Goal: Transaction & Acquisition: Purchase product/service

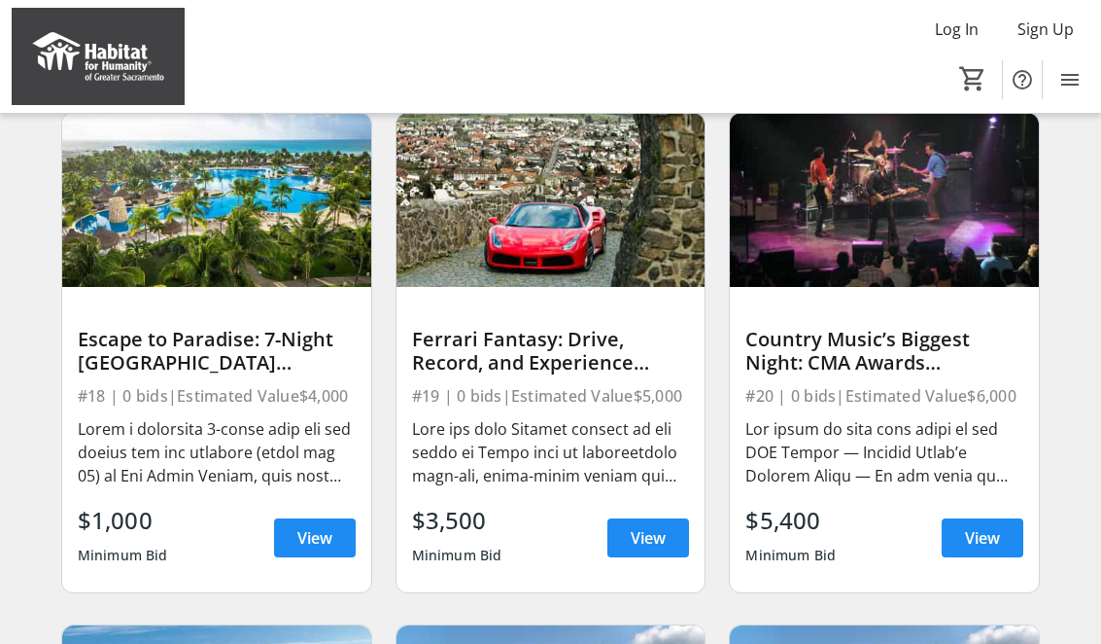
scroll to position [734, 0]
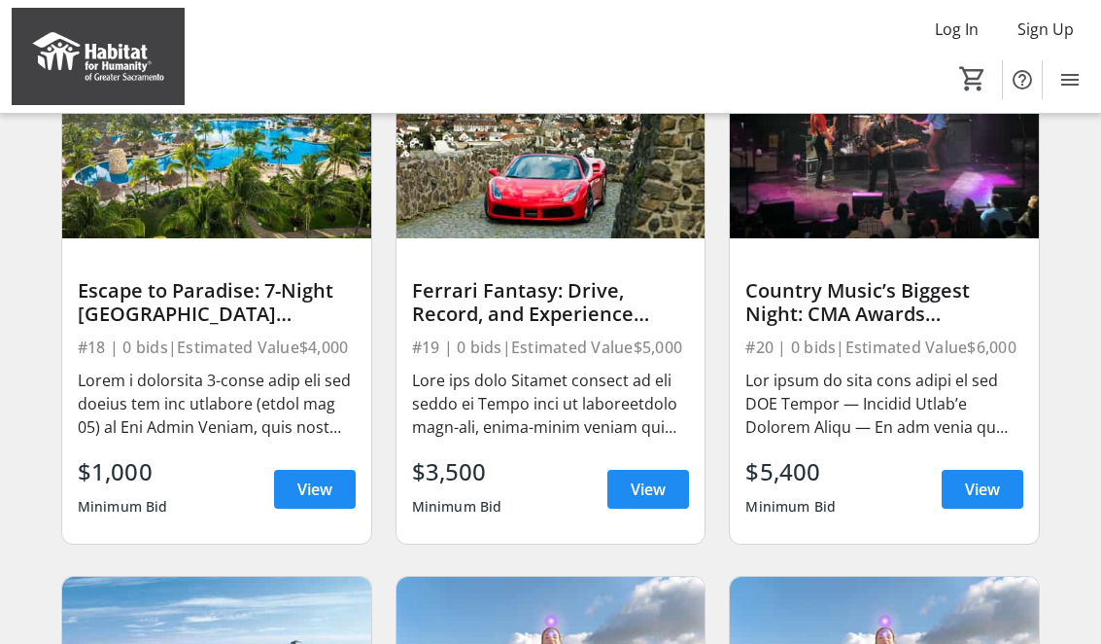
click at [662, 507] on span at bounding box center [649, 489] width 82 height 47
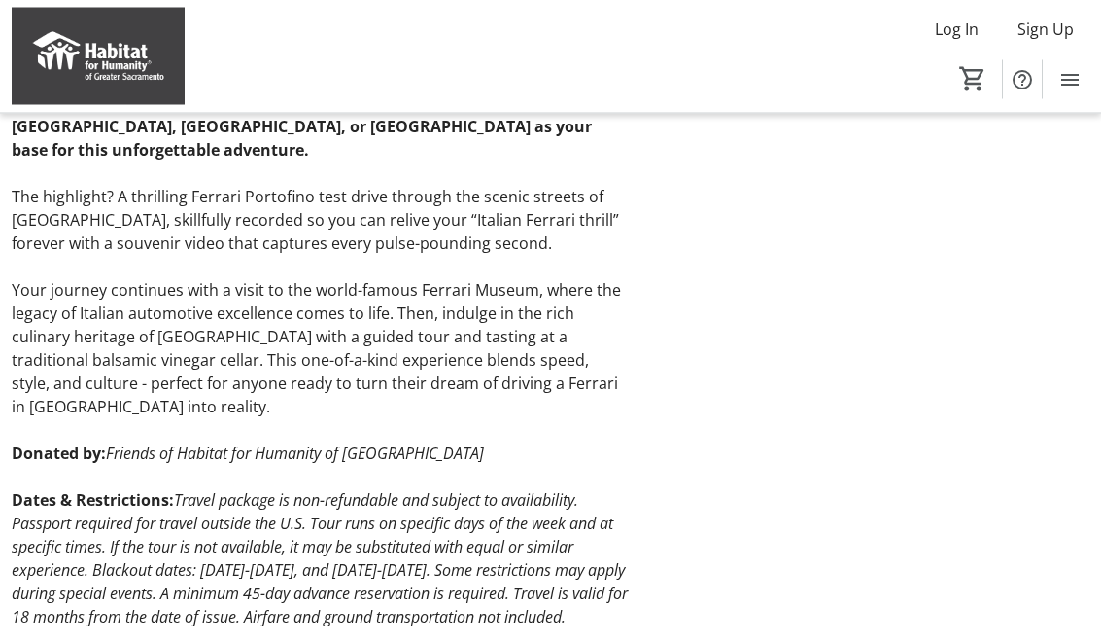
scroll to position [665, 0]
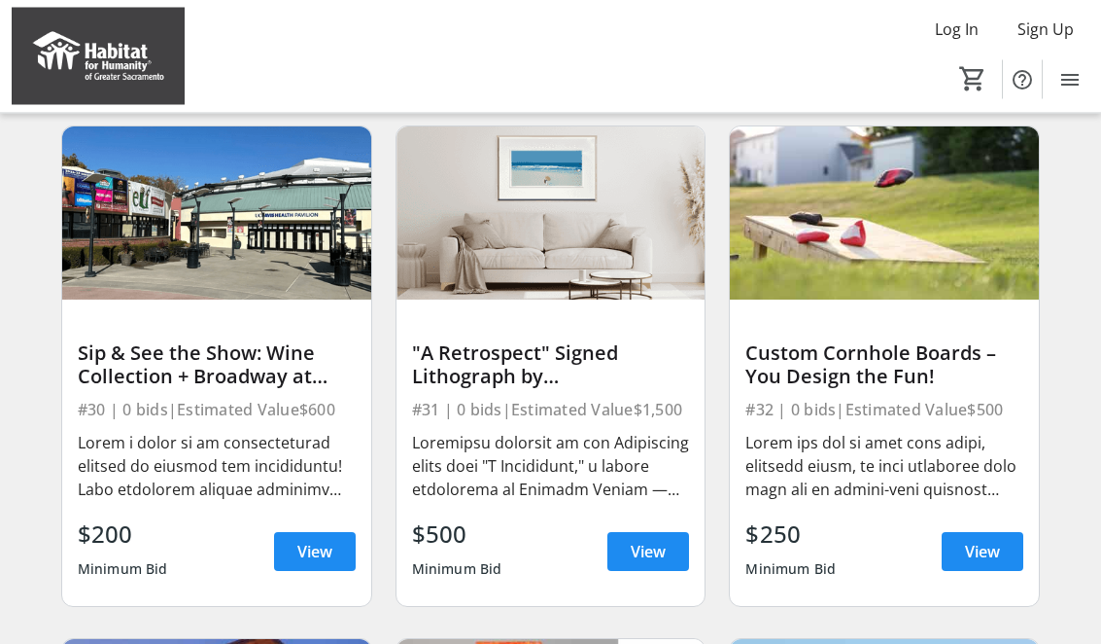
scroll to position [2722, 0]
click at [591, 383] on div ""A Retrospect" Signed Lithograph by [PERSON_NAME]" at bounding box center [551, 364] width 278 height 47
click at [576, 371] on div ""A Retrospect" Signed Lithograph by [PERSON_NAME]" at bounding box center [551, 364] width 278 height 47
click at [653, 552] on span "View" at bounding box center [648, 551] width 35 height 23
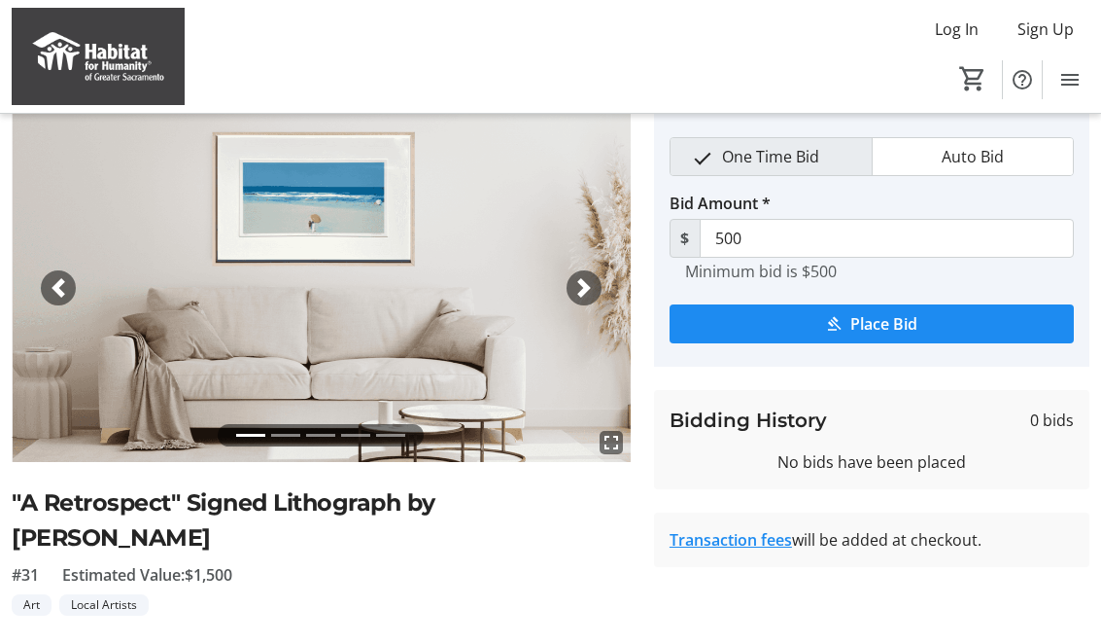
scroll to position [23, 0]
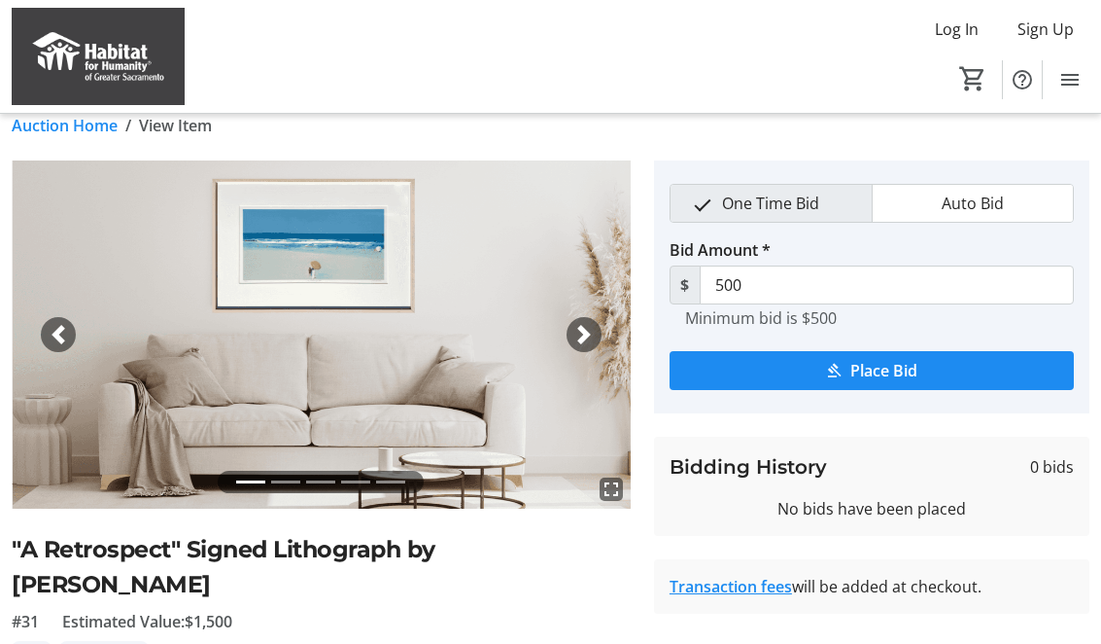
click at [606, 341] on img at bounding box center [321, 334] width 619 height 348
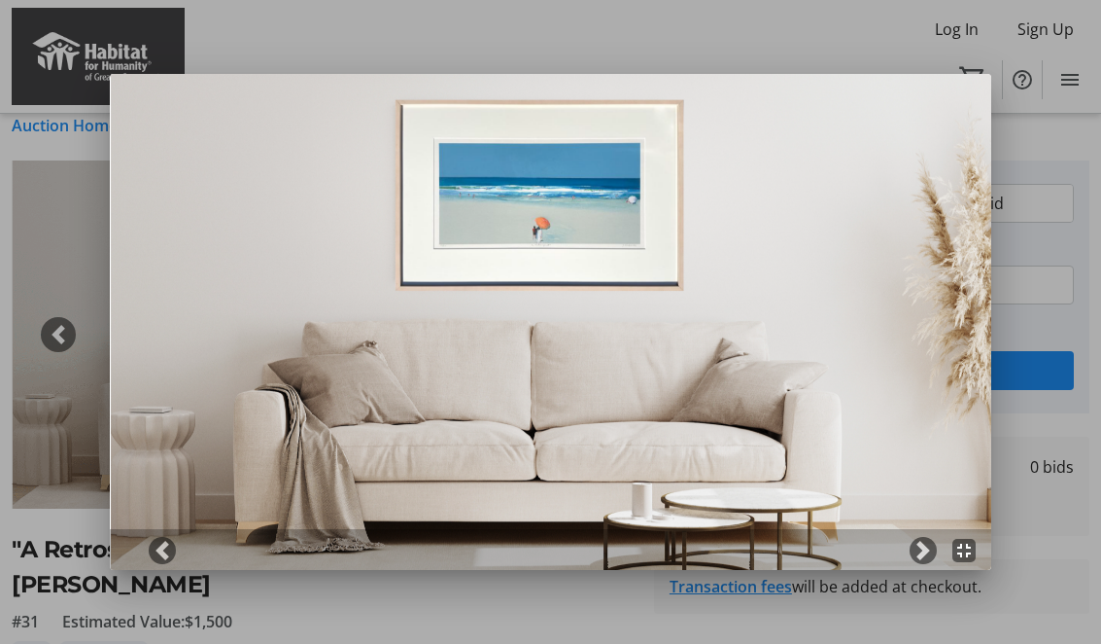
click at [930, 560] on link "Next" at bounding box center [923, 550] width 27 height 27
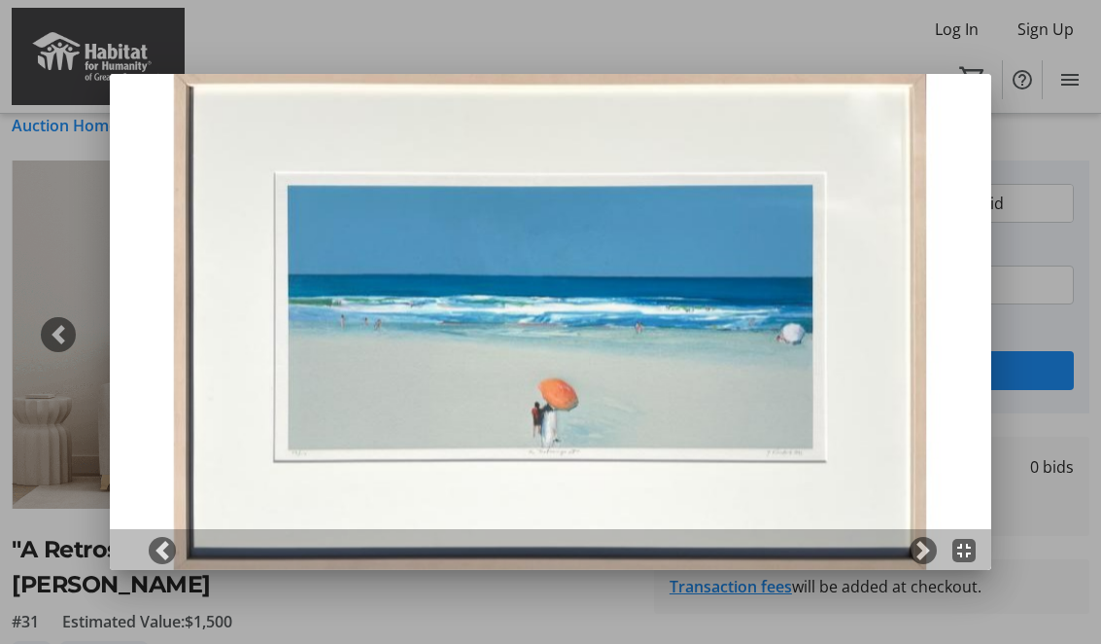
click at [926, 555] on span at bounding box center [923, 550] width 19 height 19
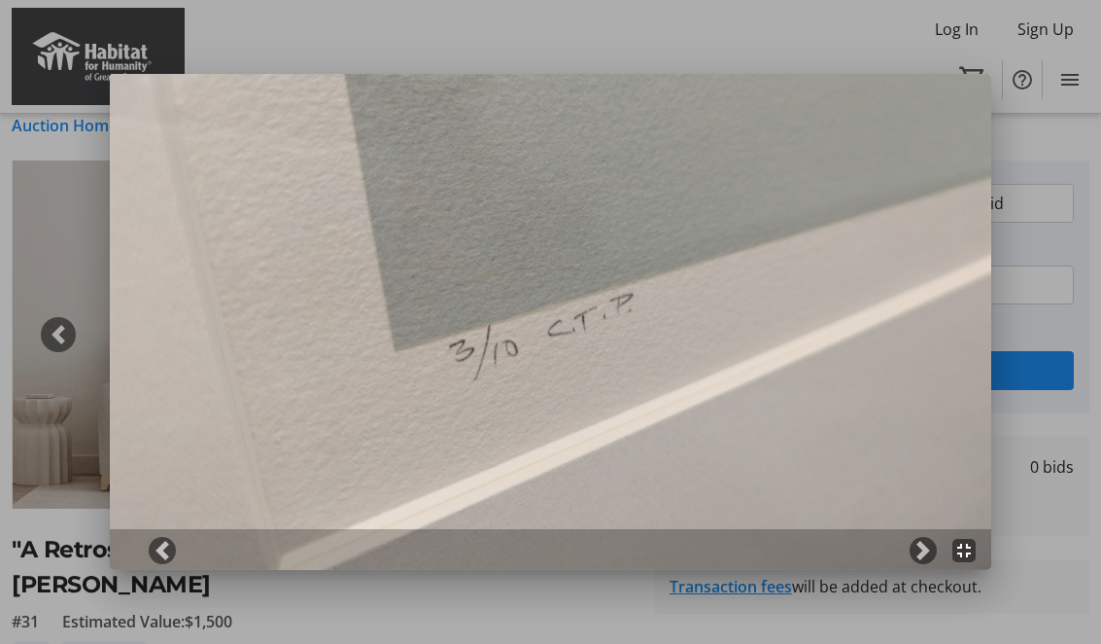
click at [926, 560] on link "Next" at bounding box center [923, 550] width 27 height 27
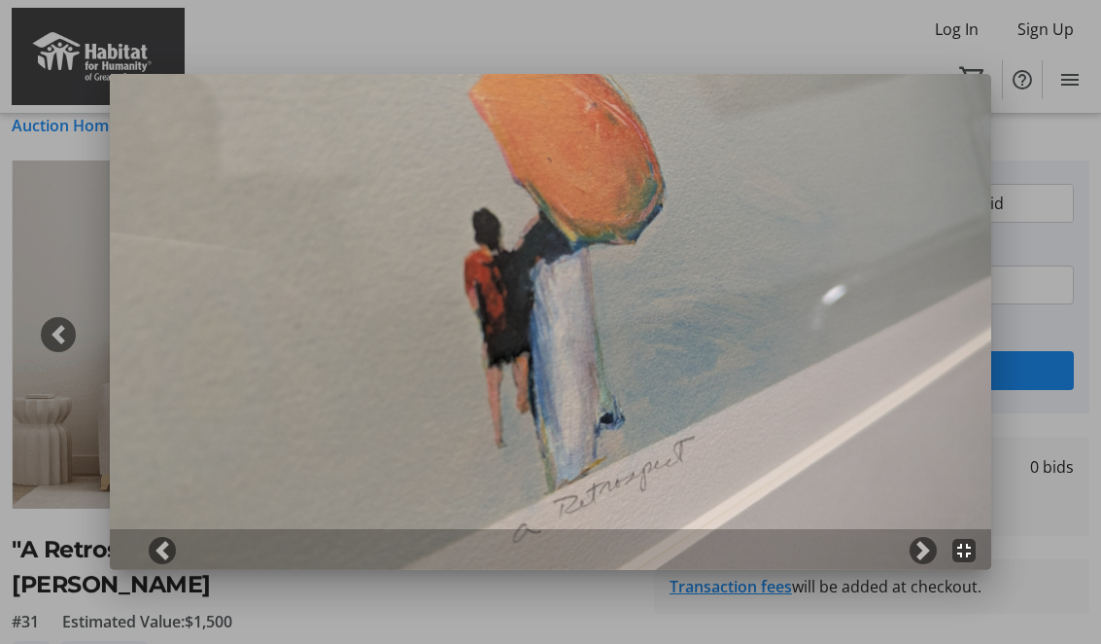
click at [928, 561] on link "Next" at bounding box center [923, 550] width 27 height 27
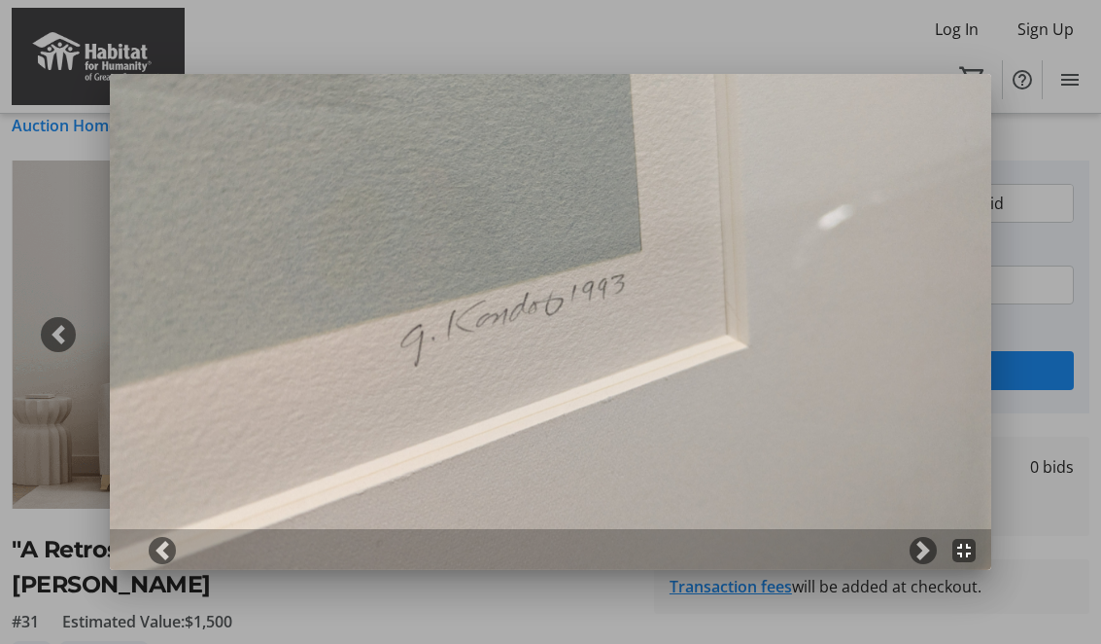
click at [924, 560] on link "Next" at bounding box center [923, 550] width 27 height 27
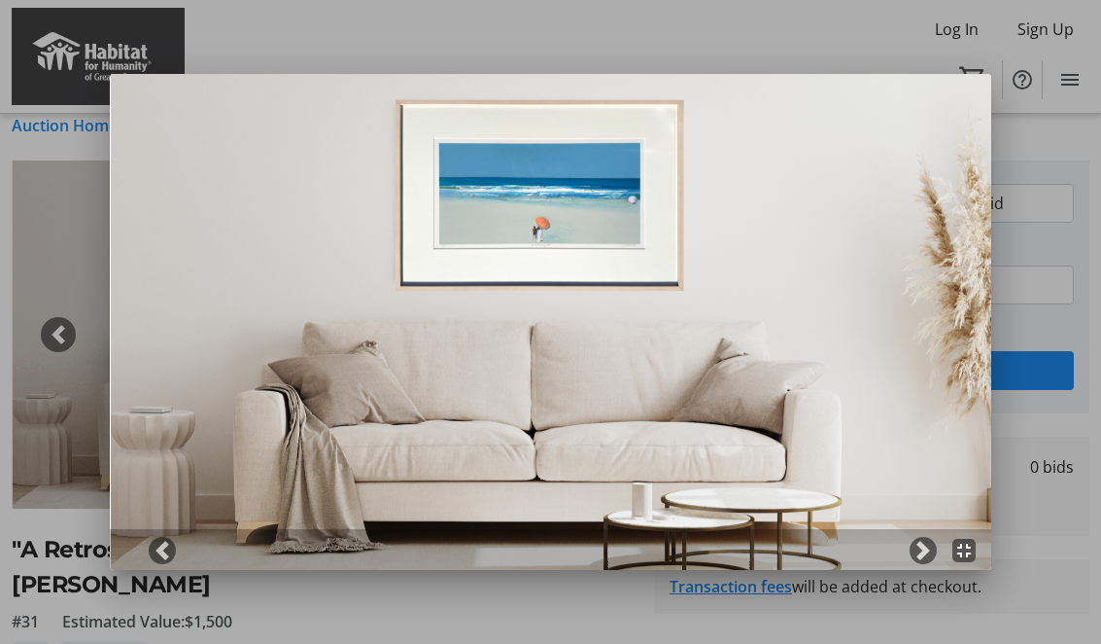
click at [1058, 175] on div at bounding box center [550, 322] width 1101 height 644
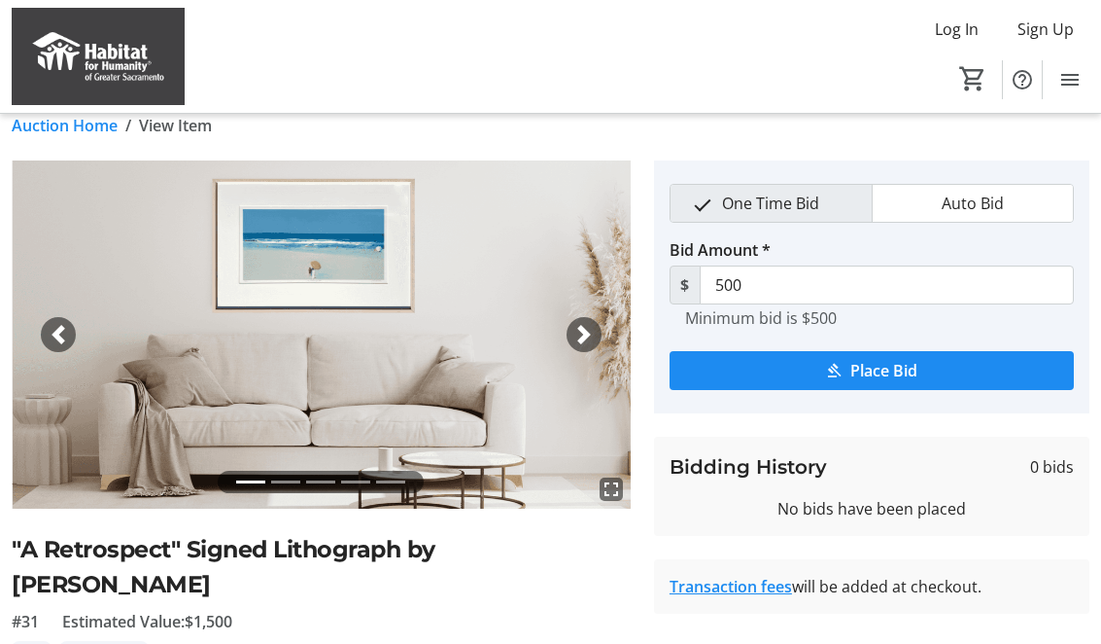
scroll to position [23, 0]
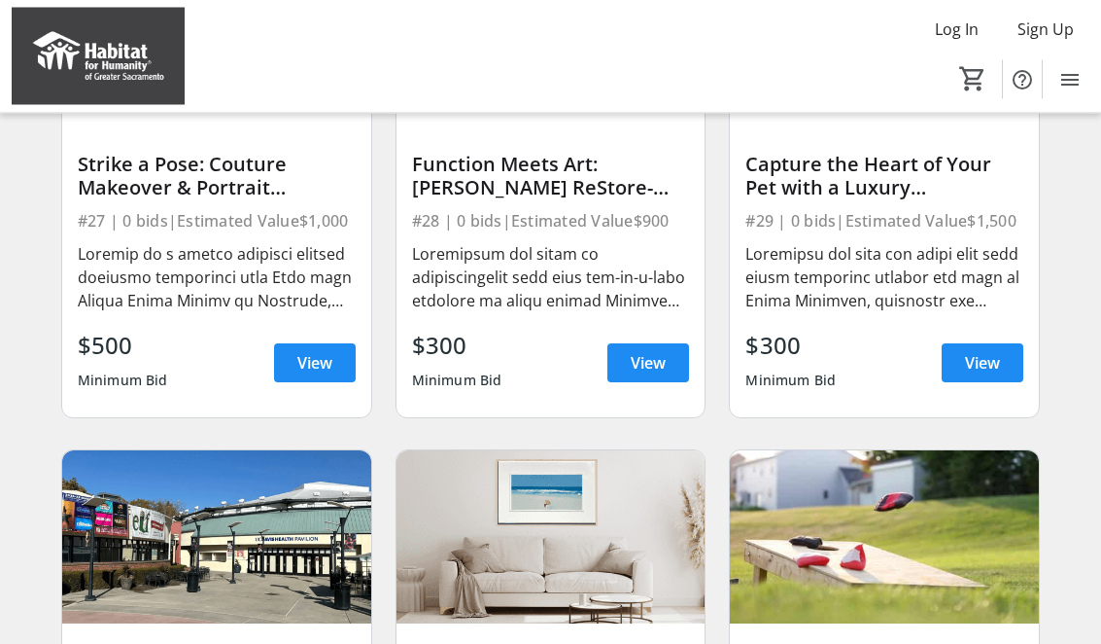
scroll to position [2398, 0]
